Goal: Find specific page/section: Find specific page/section

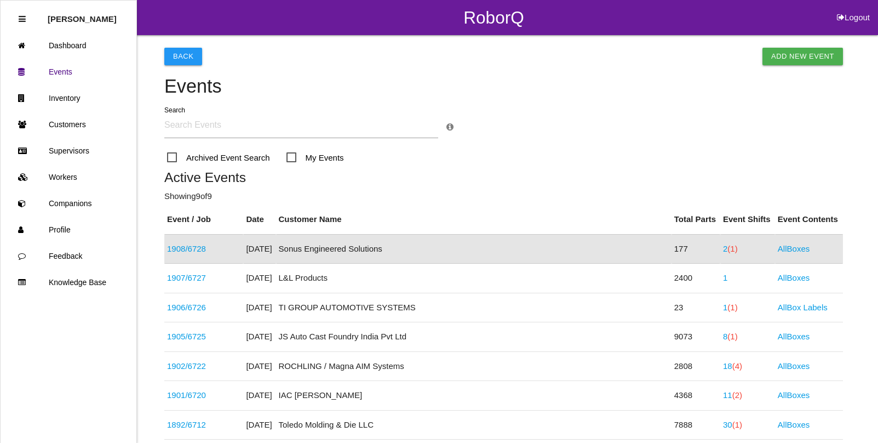
scroll to position [27, 0]
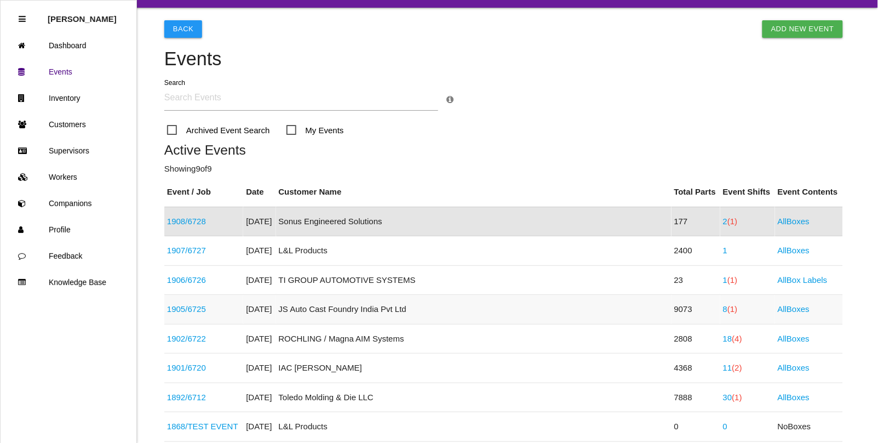
click at [723, 307] on link "8 (1)" at bounding box center [730, 308] width 15 height 9
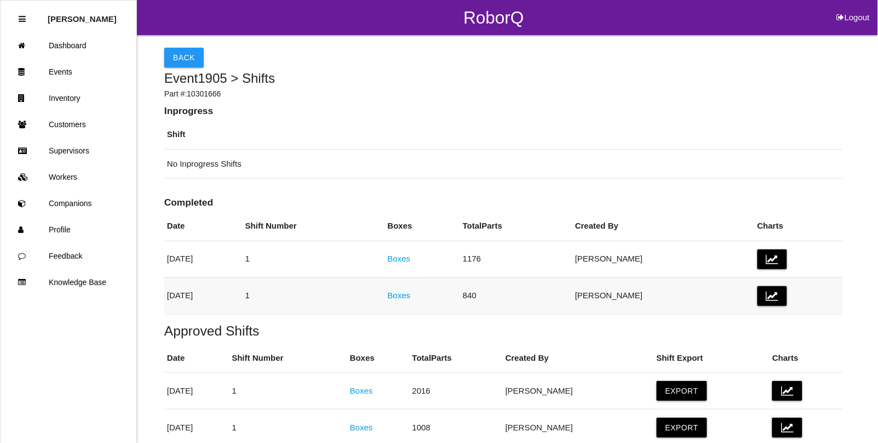
click at [411, 299] on link "Boxes" at bounding box center [399, 294] width 23 height 9
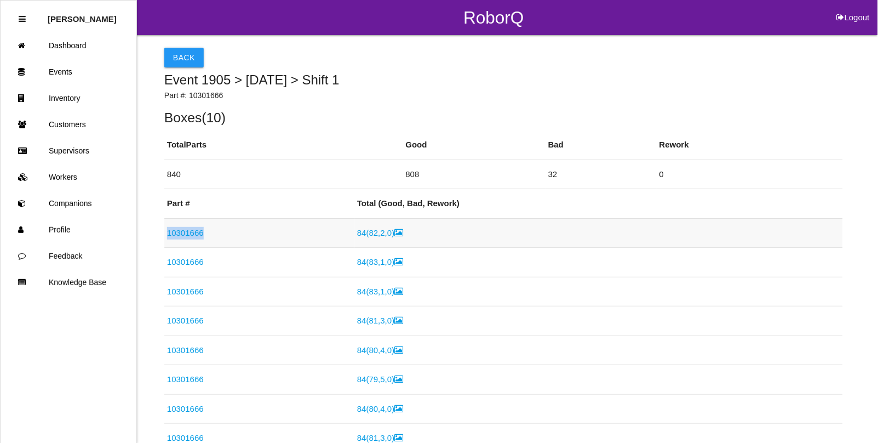
drag, startPoint x: 203, startPoint y: 237, endPoint x: 169, endPoint y: 237, distance: 34.5
click at [169, 237] on td "10301666" at bounding box center [259, 233] width 190 height 30
copy link "10301666"
click at [59, 70] on link "Events" at bounding box center [69, 72] width 136 height 26
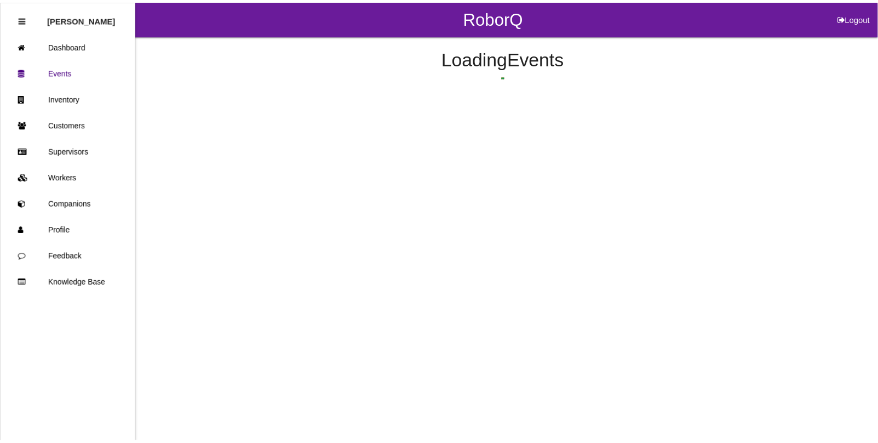
scroll to position [116, 0]
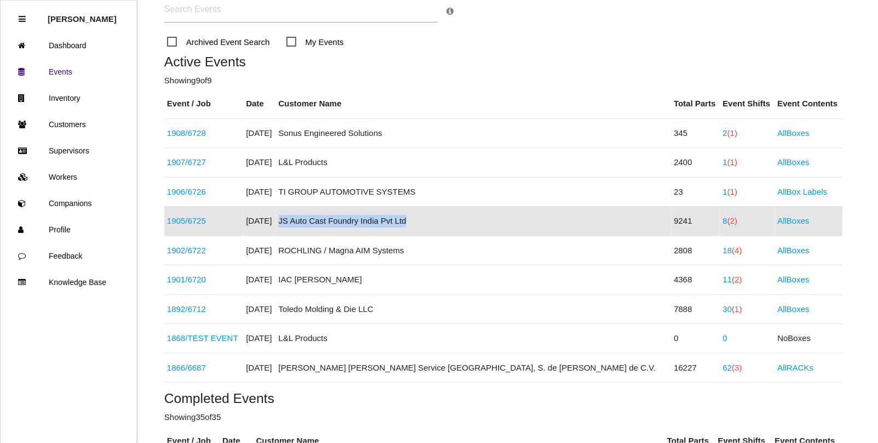
drag, startPoint x: 473, startPoint y: 222, endPoint x: 349, endPoint y: 225, distance: 123.9
click at [349, 225] on td "JS Auto Cast Foundry India Pvt Ltd" at bounding box center [474, 222] width 396 height 30
copy td "JS Auto Cast Foundry India Pvt Ltd"
